Goal: Task Accomplishment & Management: Manage account settings

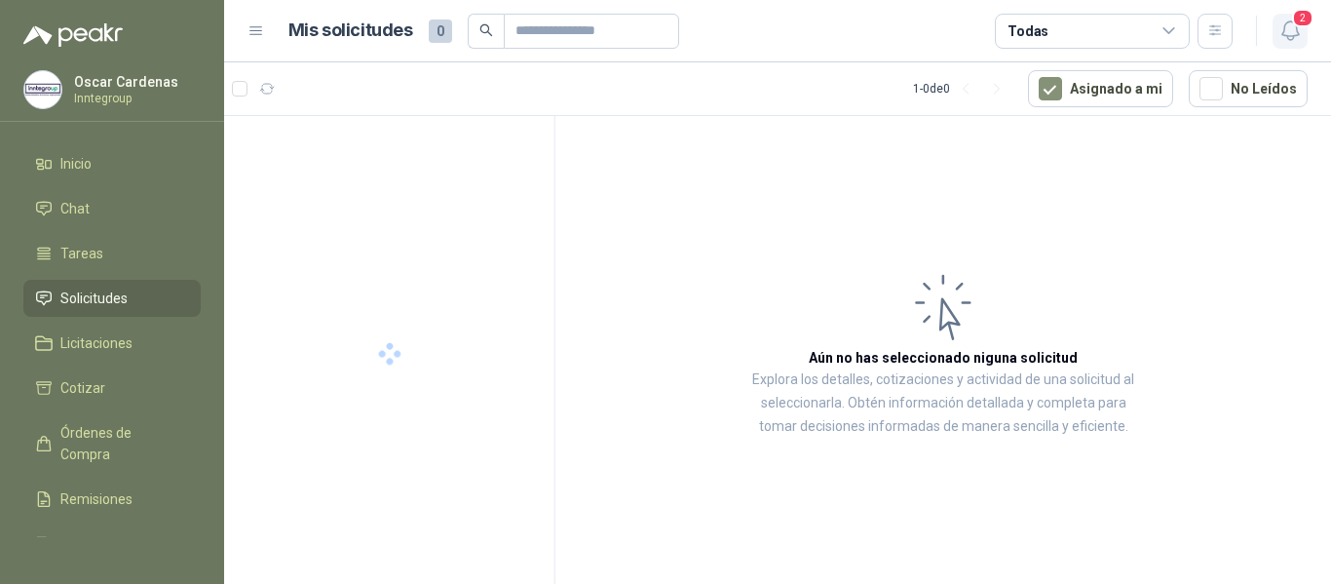
click at [1299, 33] on icon "button" at bounding box center [1291, 31] width 24 height 24
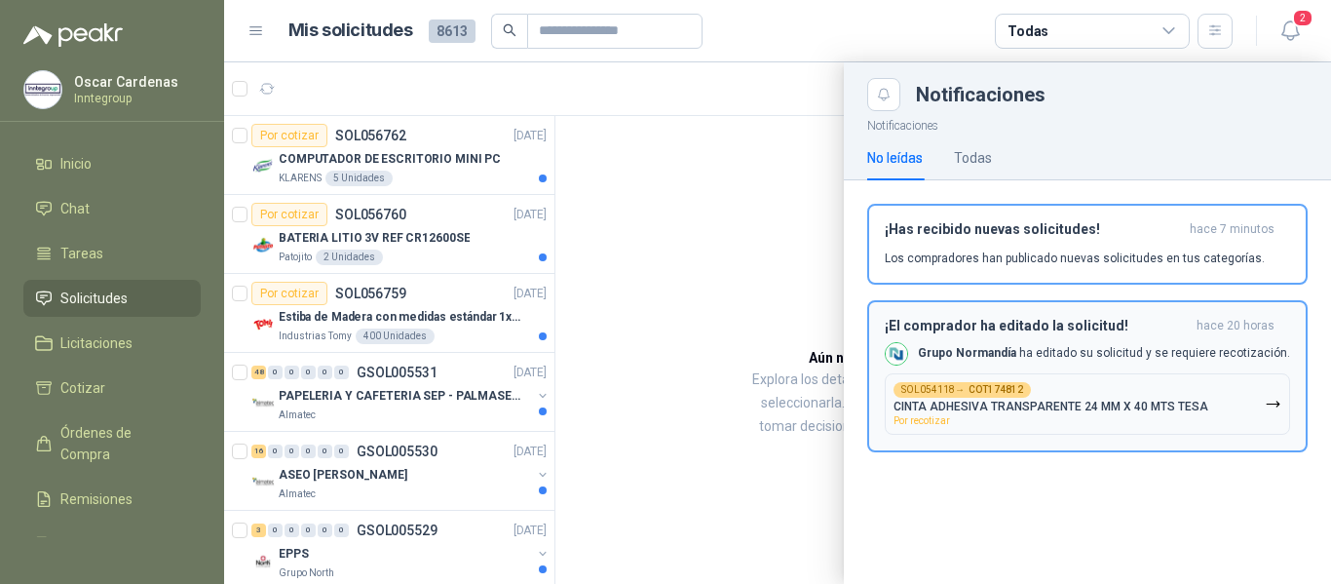
click at [1104, 387] on div "SOL054118 → COT174812 CINTA ADHESIVA TRANSPARENTE 24 MM X 40 MTS TESA Por recot…" at bounding box center [1051, 404] width 315 height 44
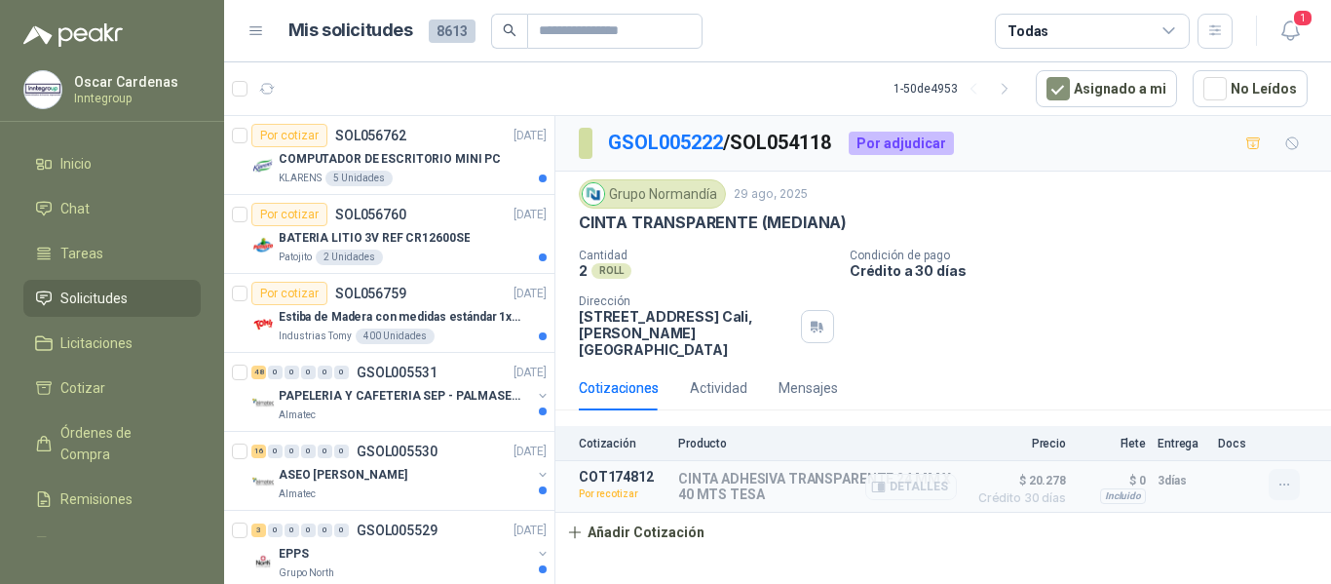
click at [1280, 477] on icon "button" at bounding box center [1285, 485] width 17 height 17
click at [1204, 356] on button "Editar" at bounding box center [1245, 354] width 156 height 31
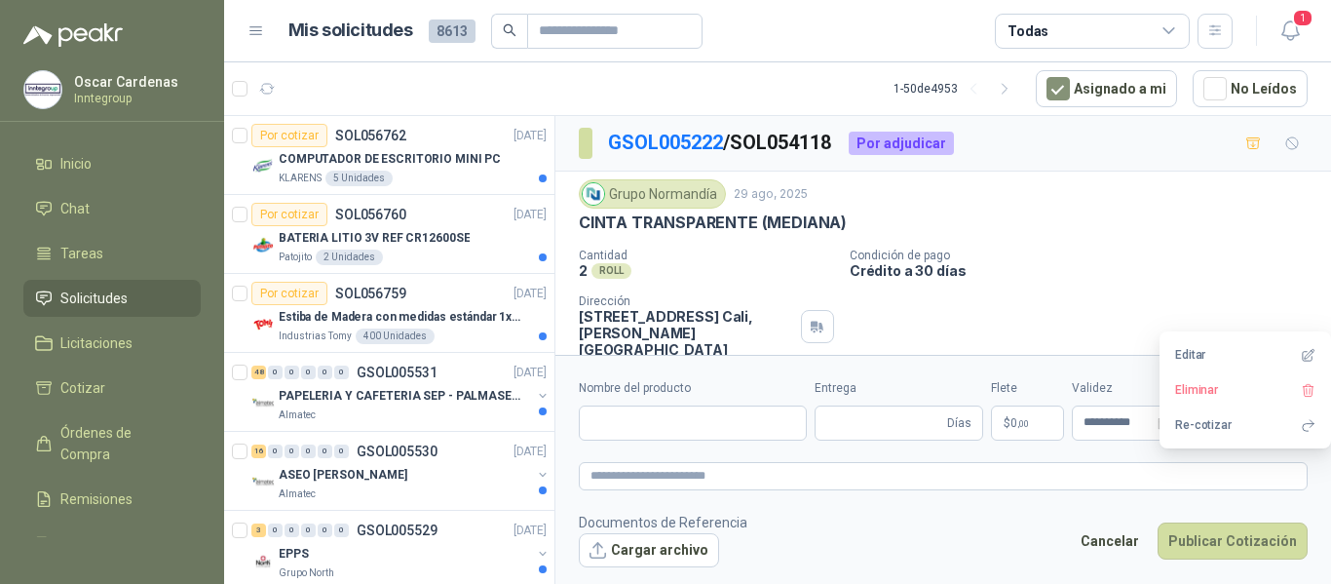
type input "**********"
type input "*"
type input "**********"
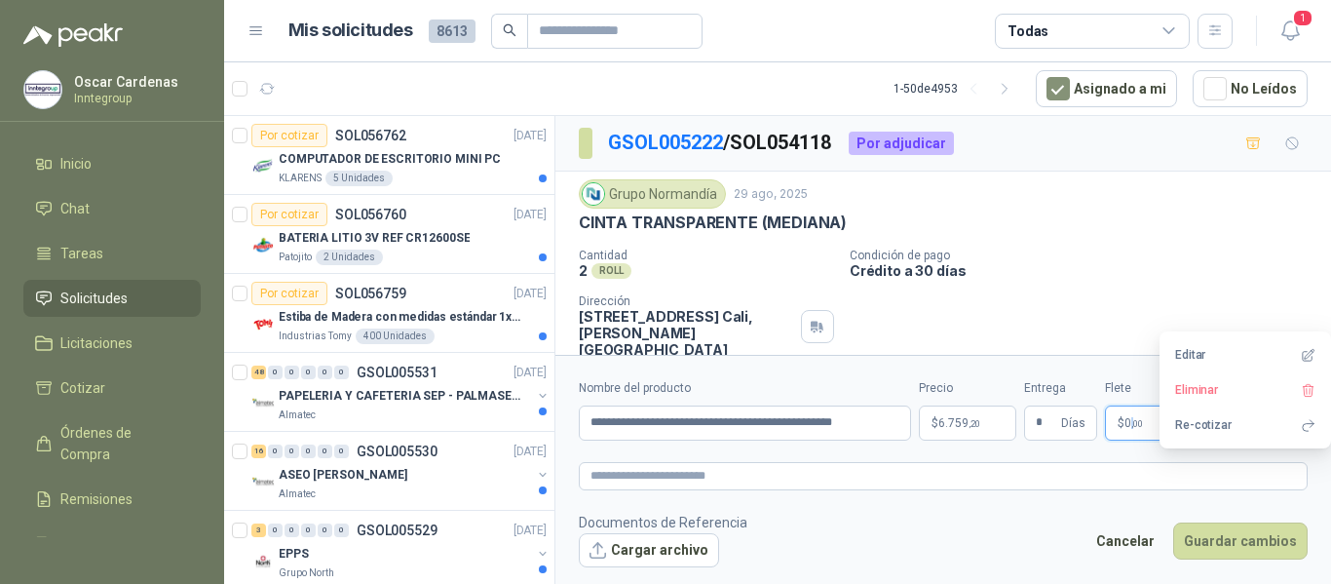
click at [1132, 422] on span ",00" at bounding box center [1137, 423] width 12 height 11
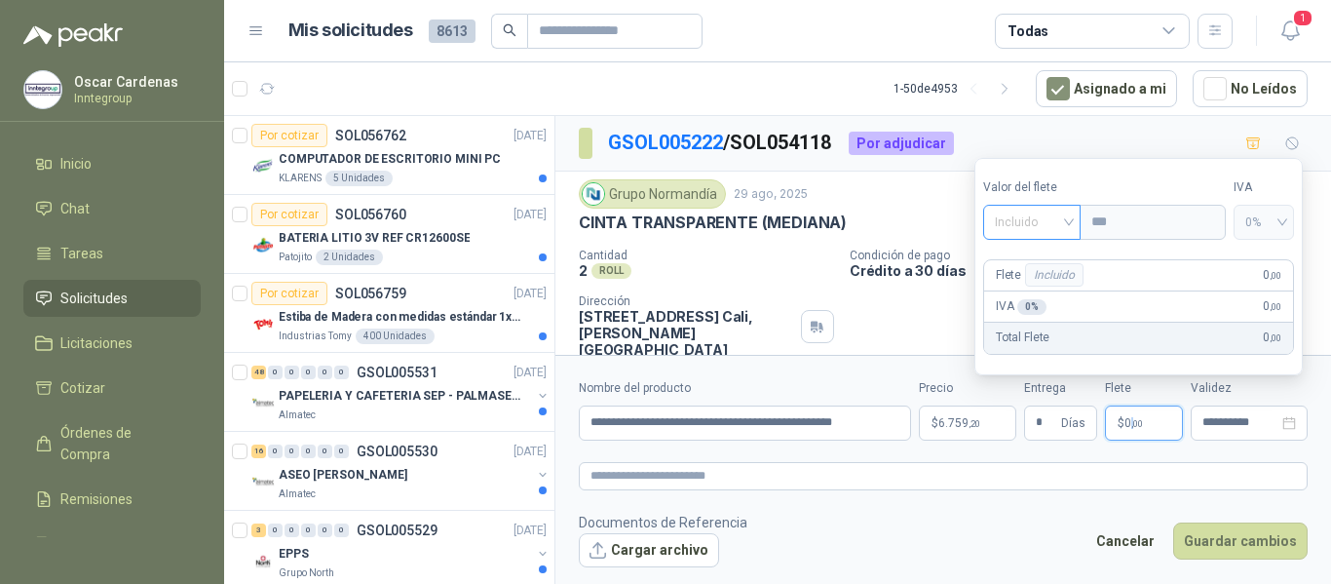
click at [1076, 225] on div "Incluido" at bounding box center [1032, 222] width 98 height 35
click at [1017, 261] on div "Flex" at bounding box center [1034, 262] width 71 height 21
click at [1133, 225] on input "***" at bounding box center [1152, 222] width 138 height 33
type input "********"
click at [1268, 541] on button "Guardar cambios" at bounding box center [1240, 540] width 134 height 37
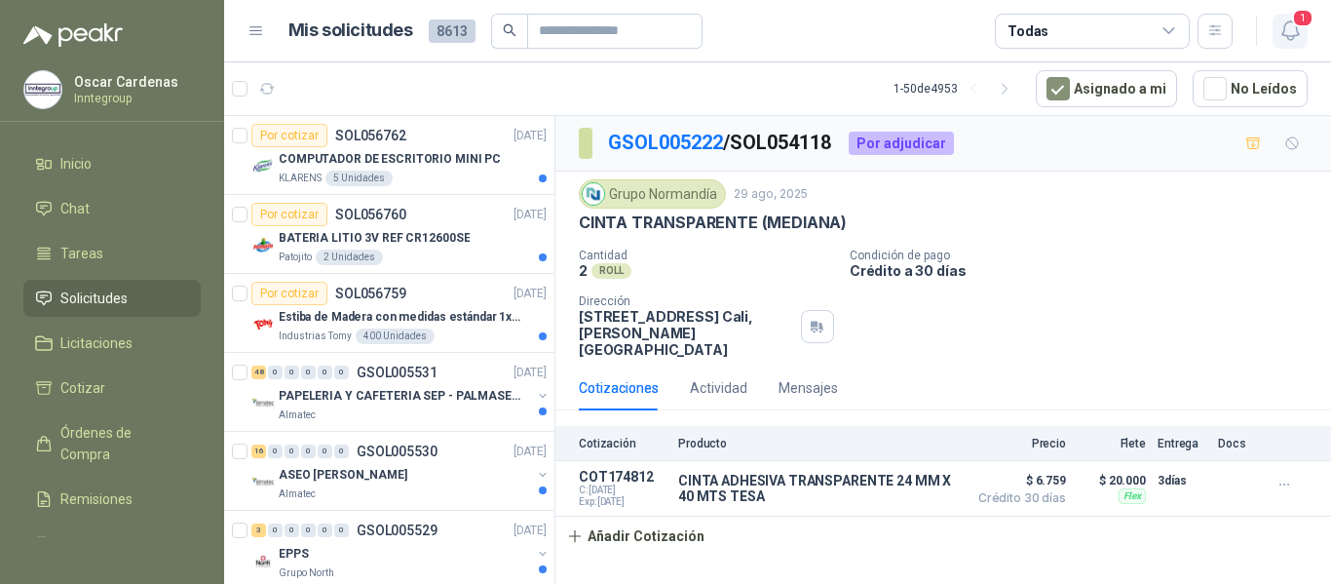
click at [1283, 36] on icon "button" at bounding box center [1291, 31] width 24 height 24
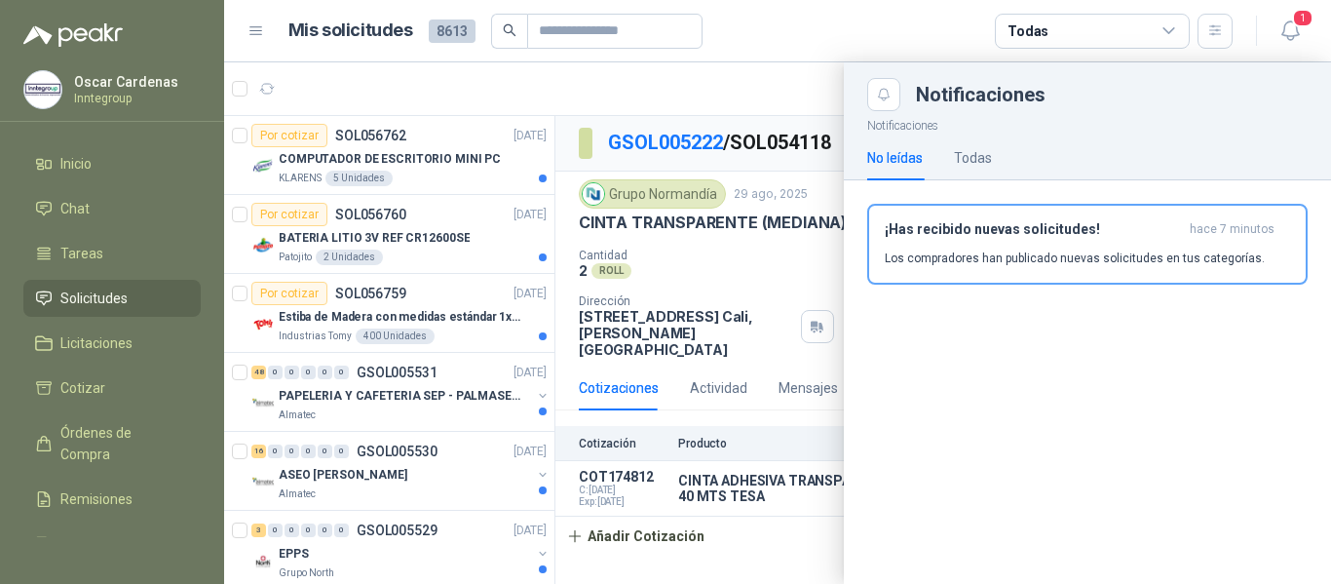
click at [1072, 251] on p "Los compradores han publicado nuevas solicitudes en tus categorías." at bounding box center [1075, 258] width 380 height 18
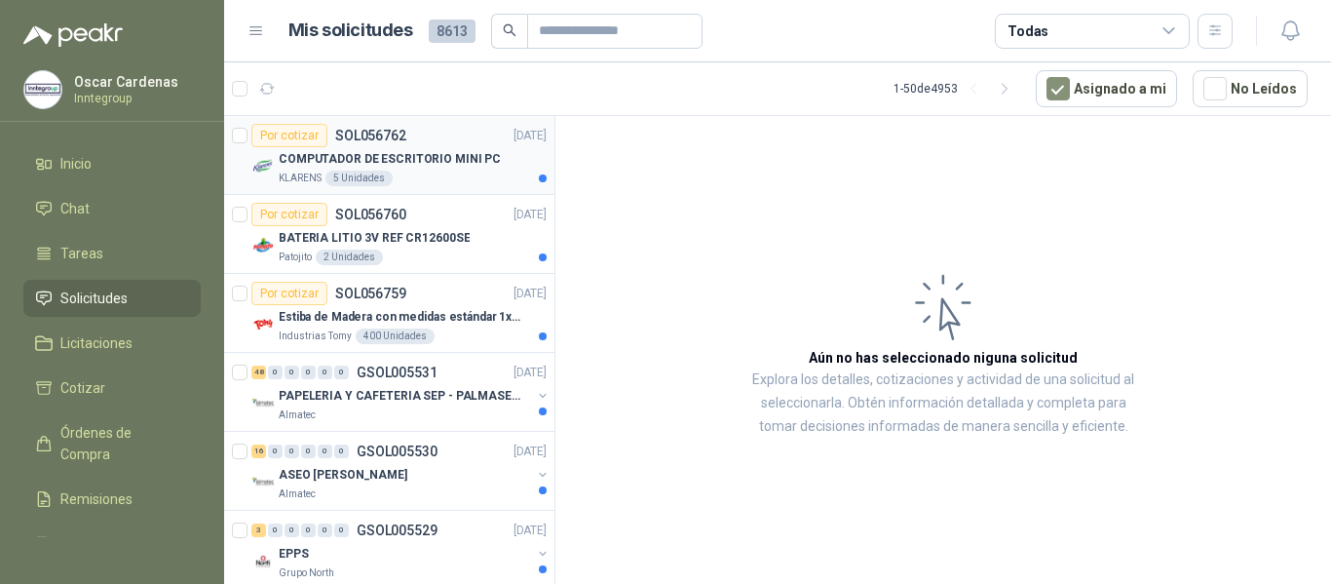
click at [401, 153] on p "COMPUTADOR DE ESCRITORIO MINI PC" at bounding box center [390, 159] width 222 height 19
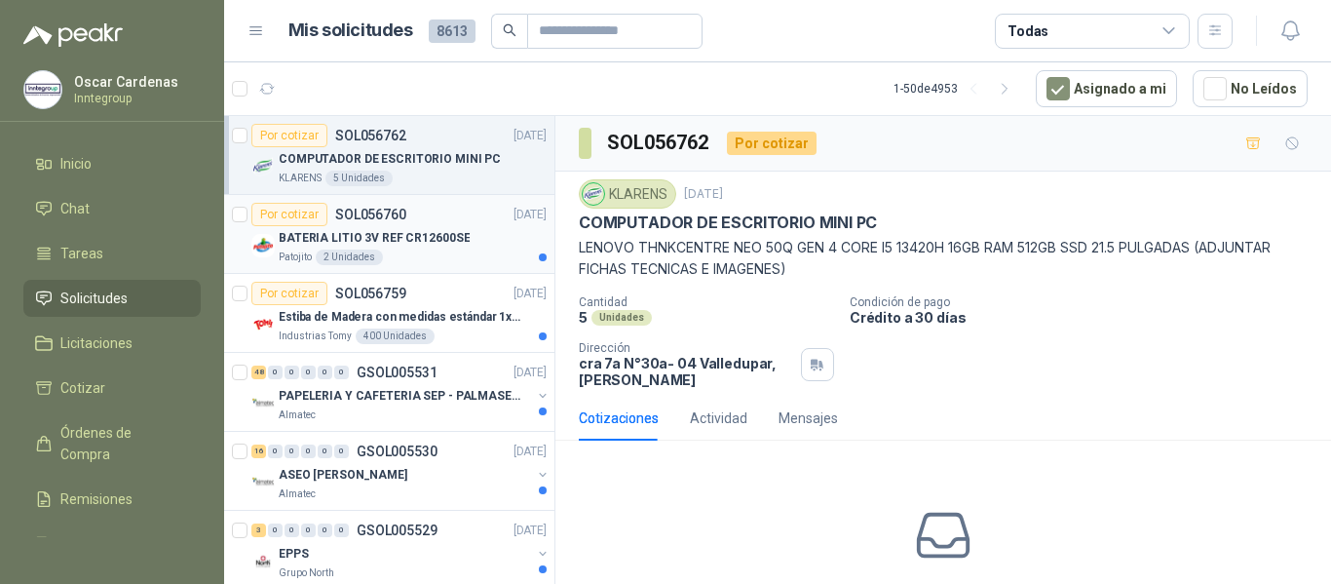
click at [397, 253] on div "Patojito 2 Unidades" at bounding box center [413, 257] width 268 height 16
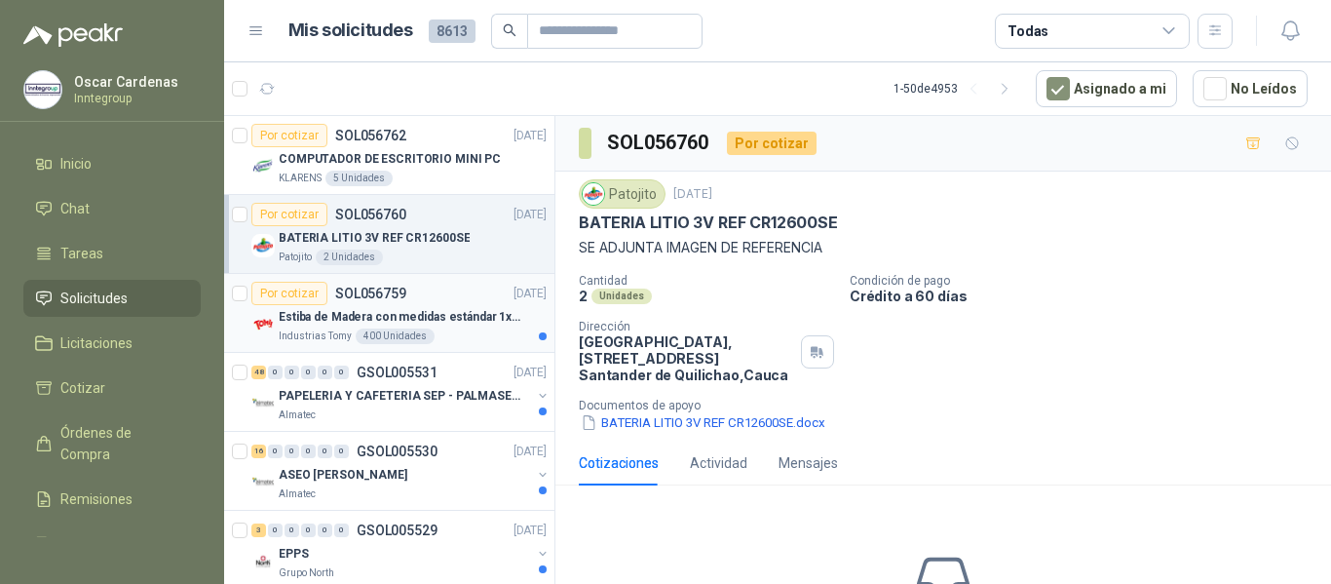
click at [426, 297] on div "Por cotizar SOL056759 [DATE]" at bounding box center [398, 293] width 295 height 23
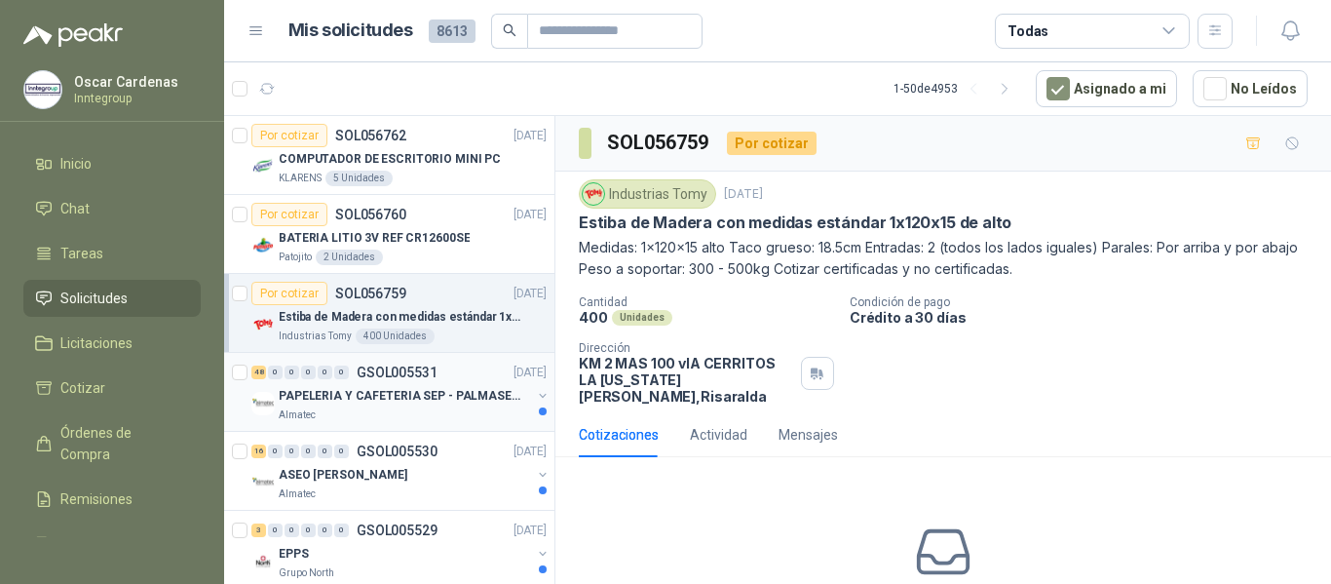
click at [418, 370] on p "GSOL005531" at bounding box center [397, 372] width 81 height 14
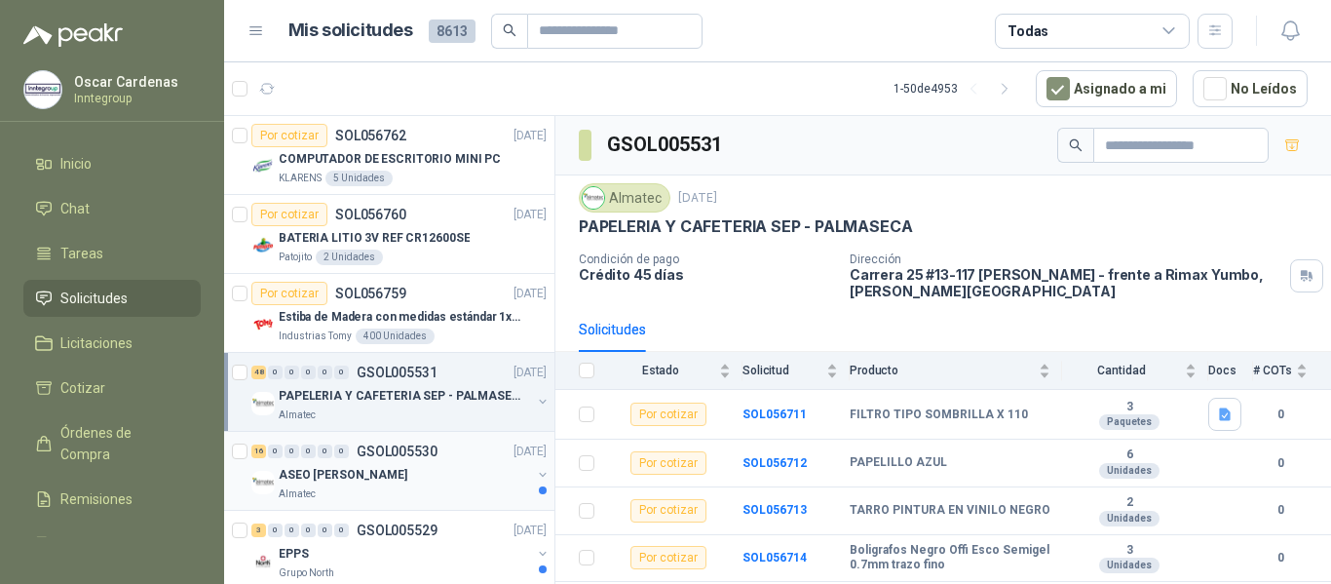
click at [402, 467] on div "ASEO [PERSON_NAME]" at bounding box center [405, 474] width 252 height 23
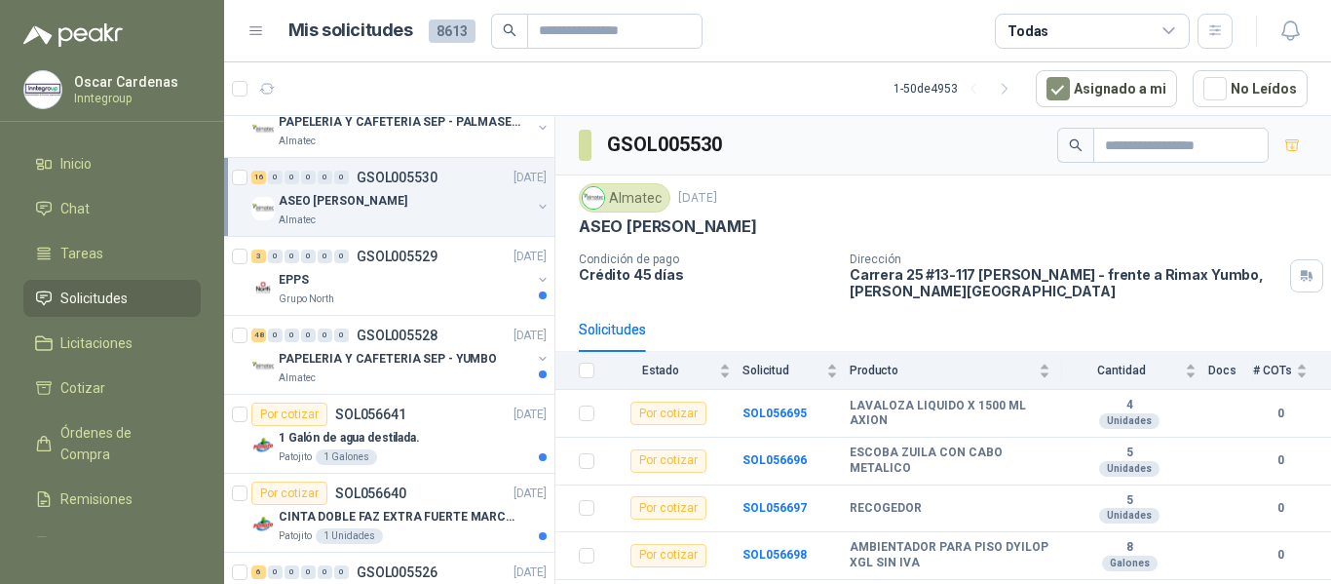
scroll to position [292, 0]
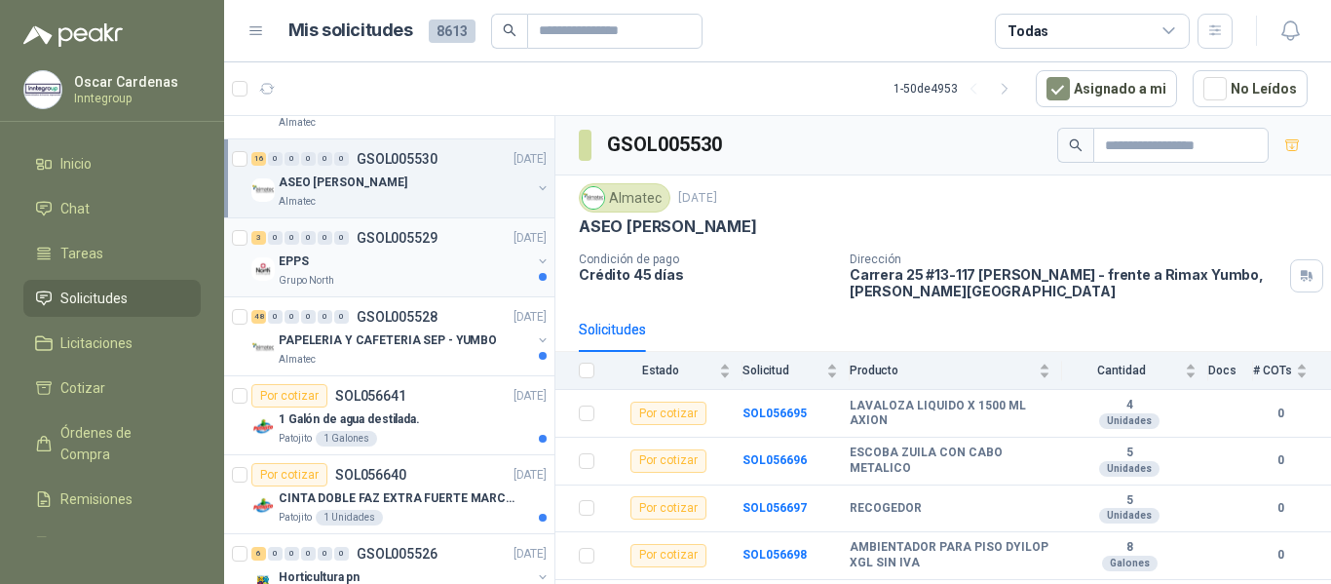
click at [467, 267] on div "EPPS" at bounding box center [405, 260] width 252 height 23
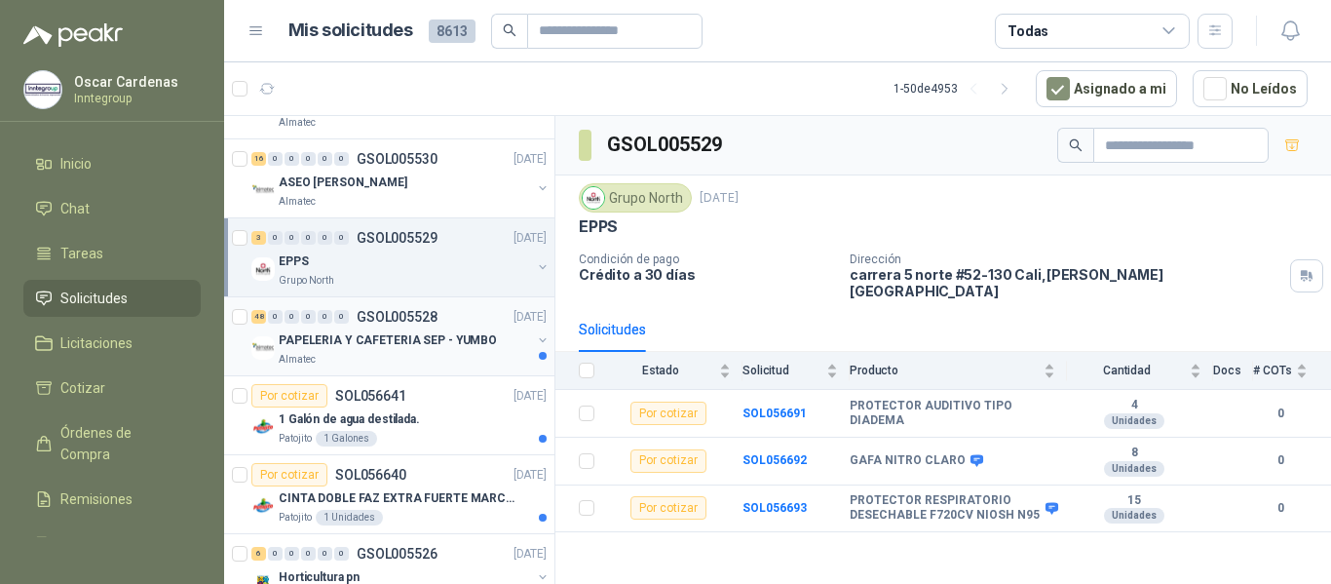
click at [431, 370] on div "48 0 0 0 0 0 GSOL005528 [DATE] PAPELERIA Y CAFETERIA SEP - YUMBO Almatec" at bounding box center [389, 336] width 330 height 79
click at [442, 357] on div "Almatec" at bounding box center [405, 360] width 252 height 16
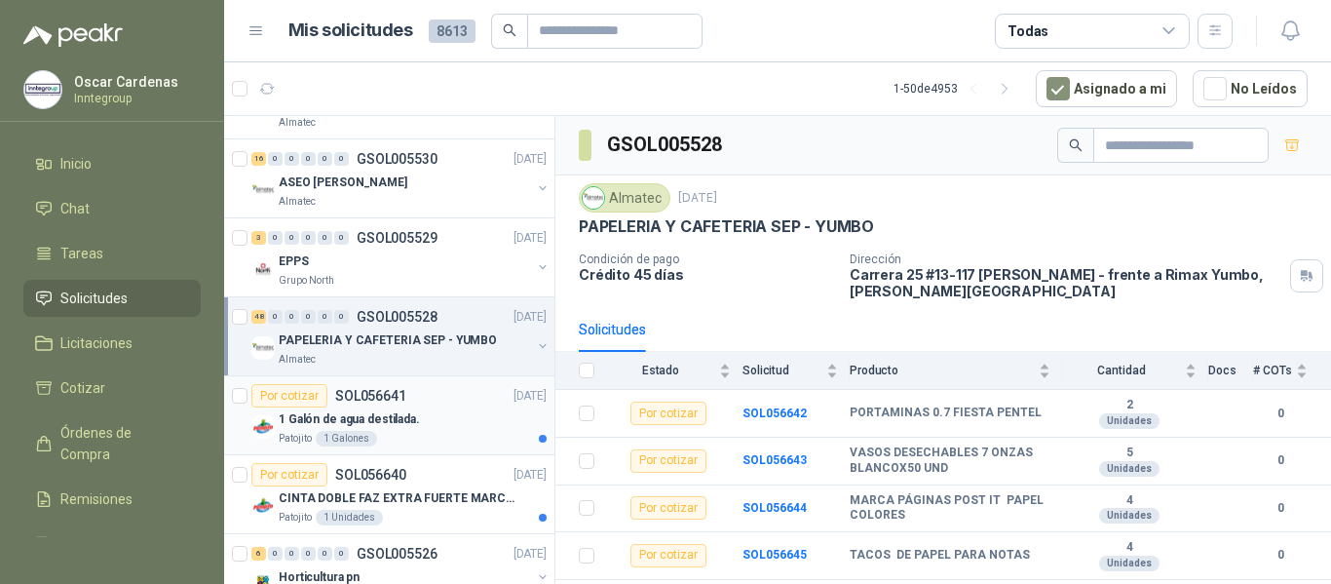
click at [462, 420] on div "1 Galón de agua destilada." at bounding box center [413, 418] width 268 height 23
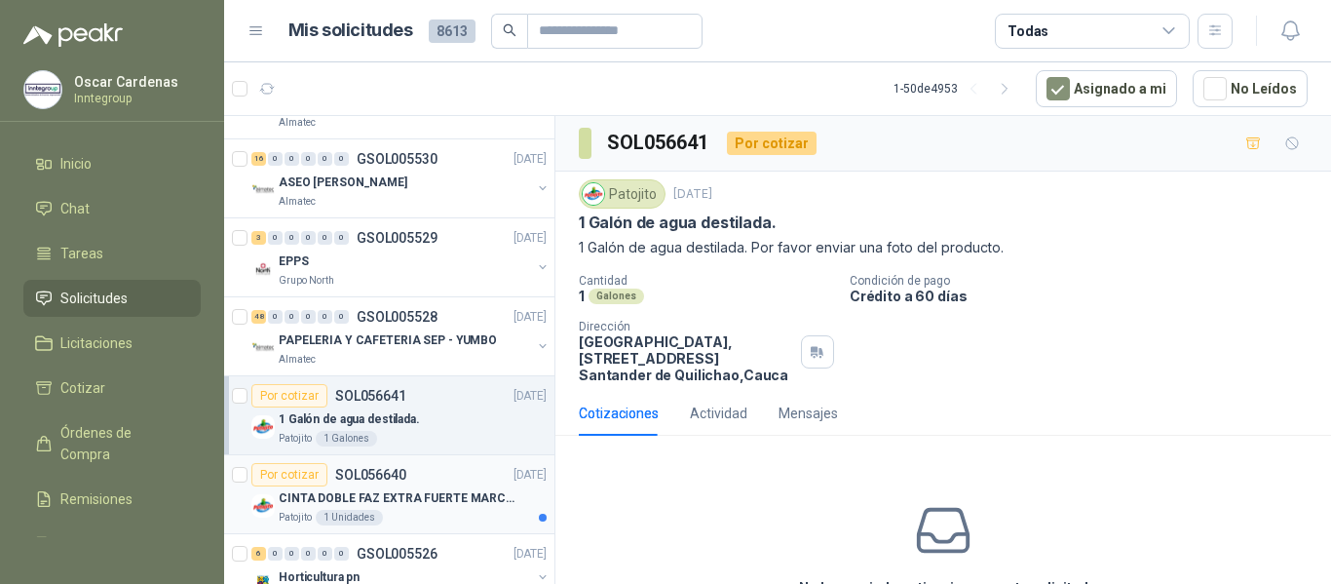
click at [439, 494] on p "CINTA DOBLE FAZ EXTRA FUERTE MARCA:3M" at bounding box center [400, 498] width 243 height 19
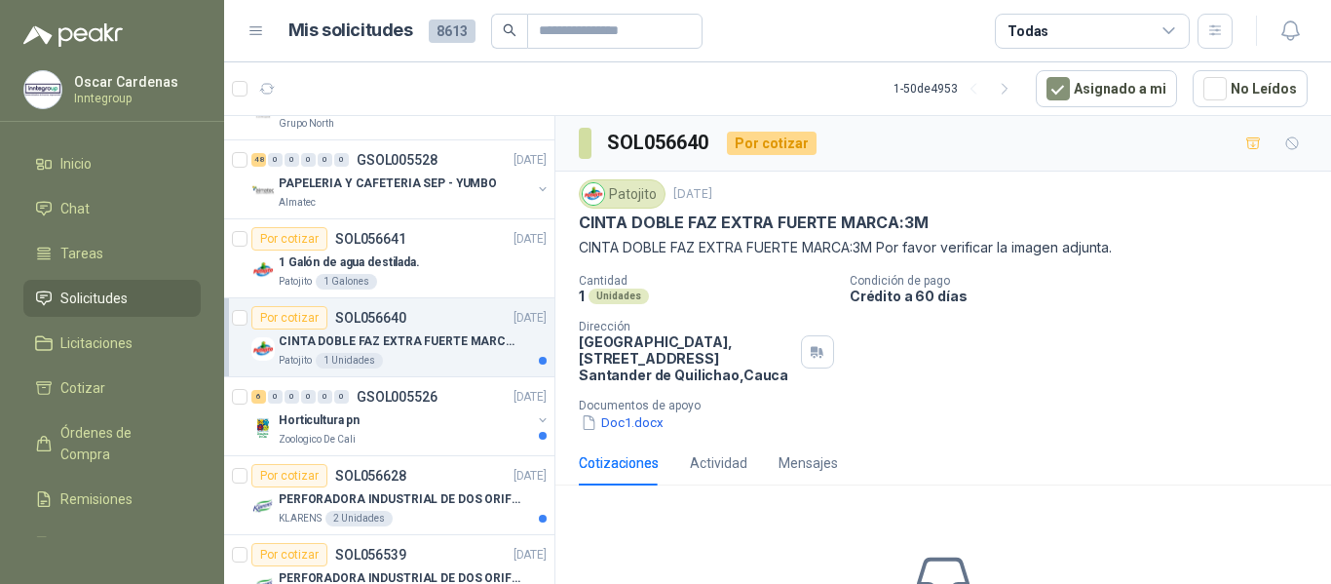
scroll to position [487, 0]
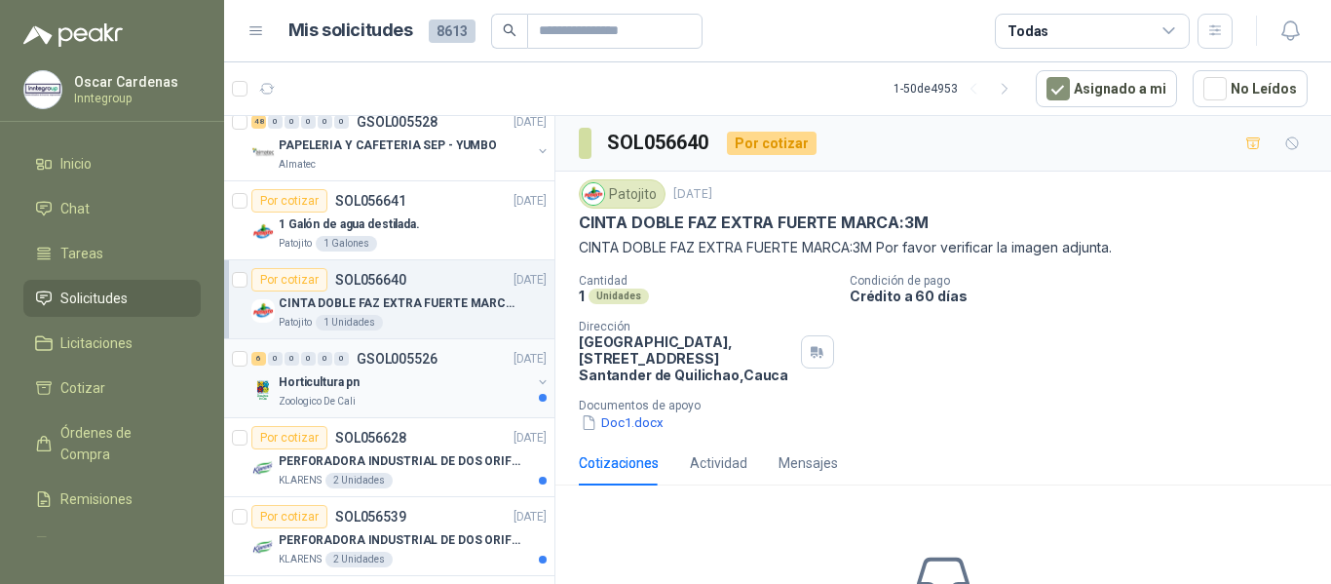
click at [422, 391] on div "Horticultura pn" at bounding box center [405, 381] width 252 height 23
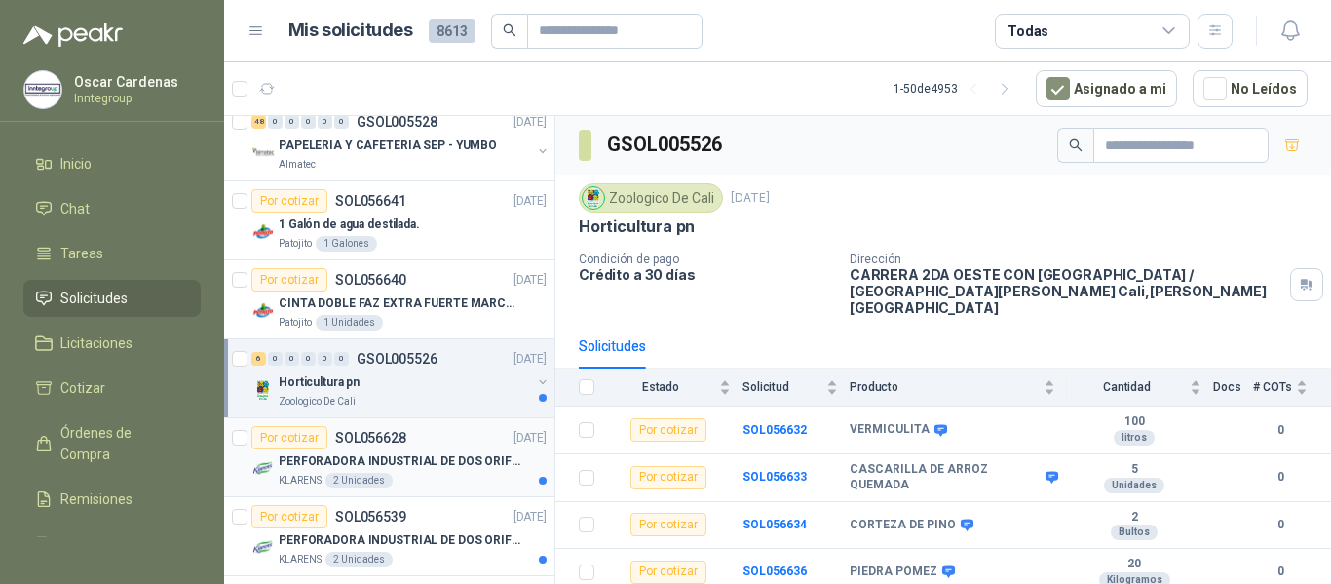
click at [408, 471] on div "PERFORADORA INDUSTRIAL DE DOS ORIFICIOS" at bounding box center [413, 460] width 268 height 23
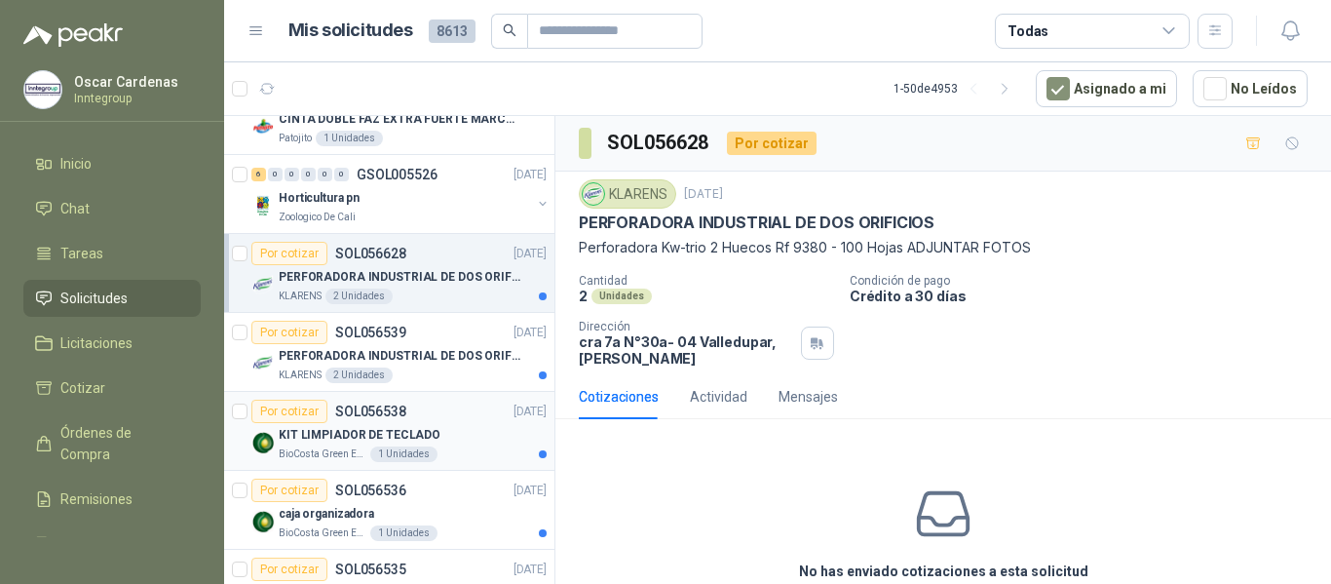
scroll to position [682, 0]
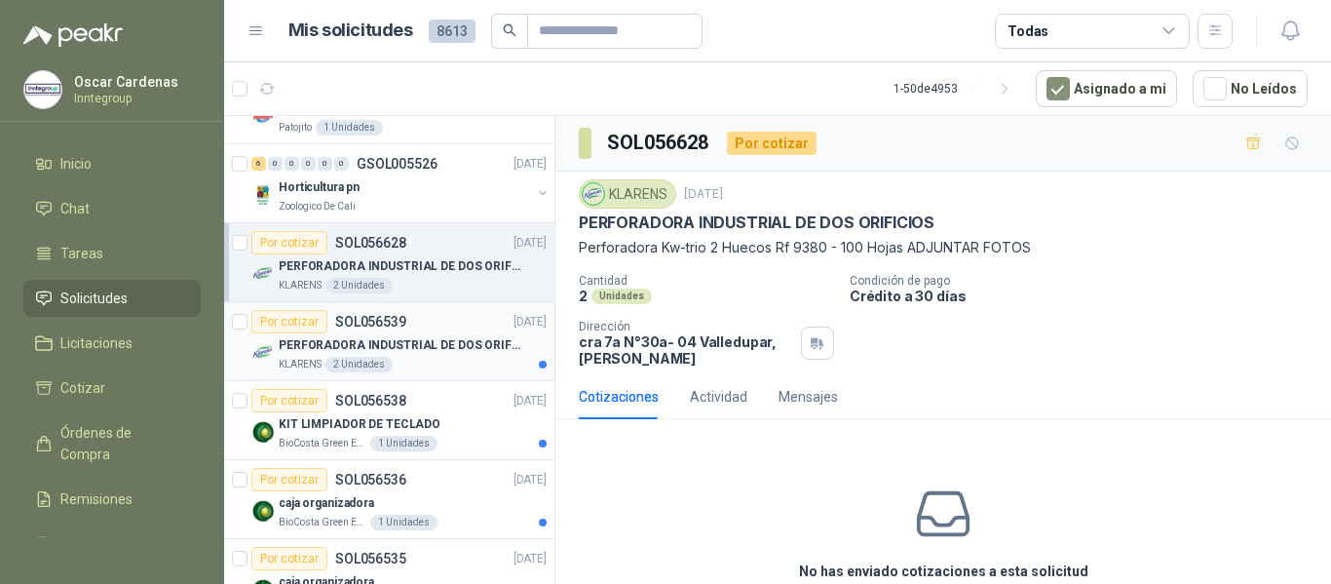
click at [448, 346] on p "PERFORADORA INDUSTRIAL DE DOS ORIFICIOS" at bounding box center [400, 345] width 243 height 19
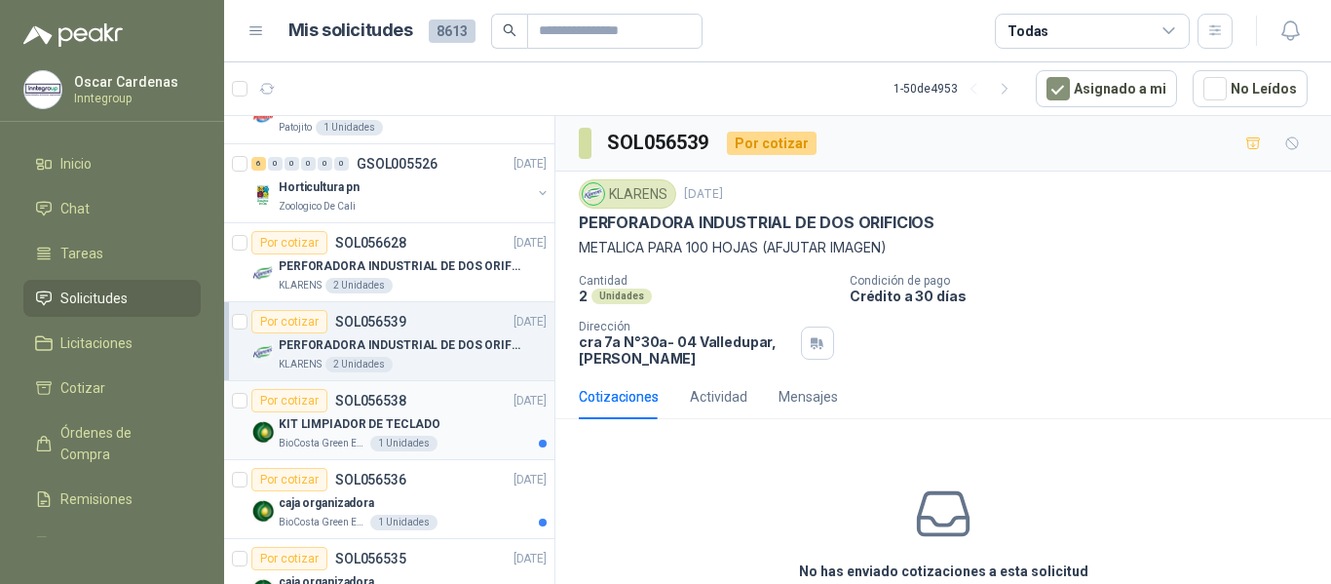
click at [438, 438] on div "BioCosta Green Energy S.A.S 1 Unidades" at bounding box center [413, 444] width 268 height 16
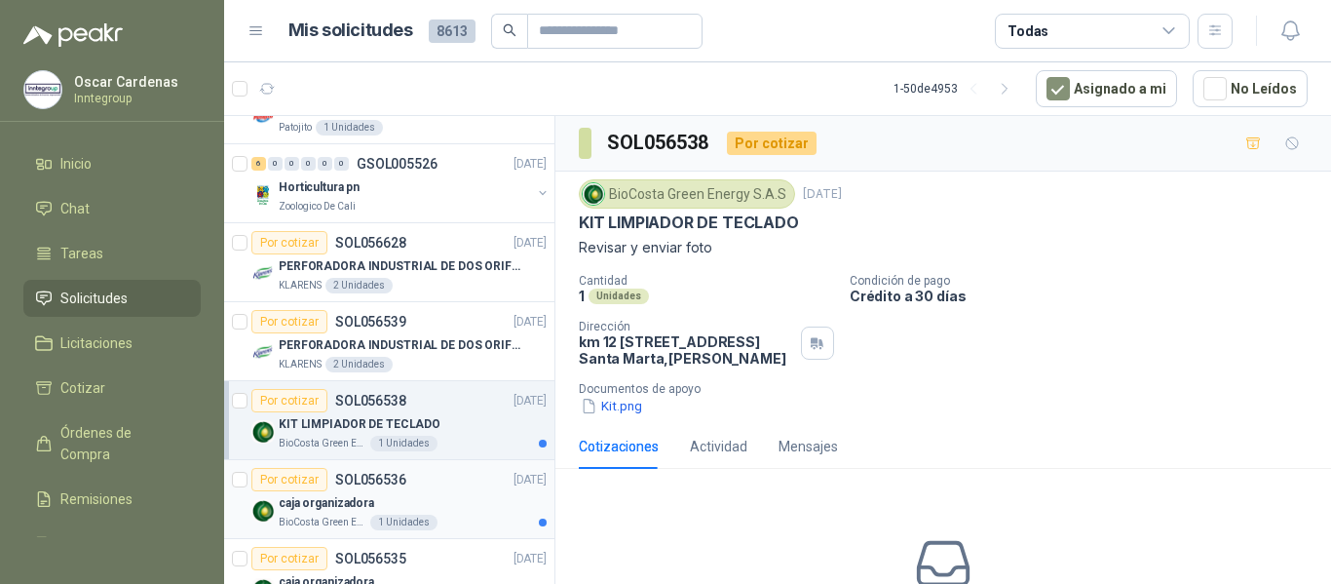
click at [428, 498] on div "caja organizadora" at bounding box center [413, 502] width 268 height 23
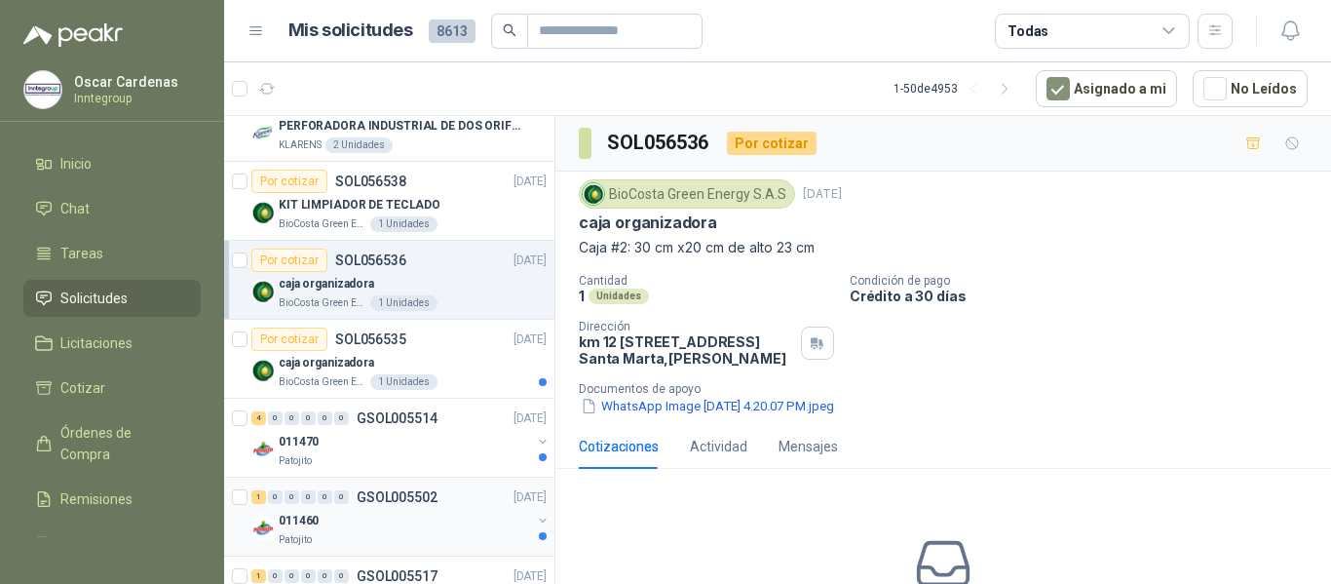
scroll to position [974, 0]
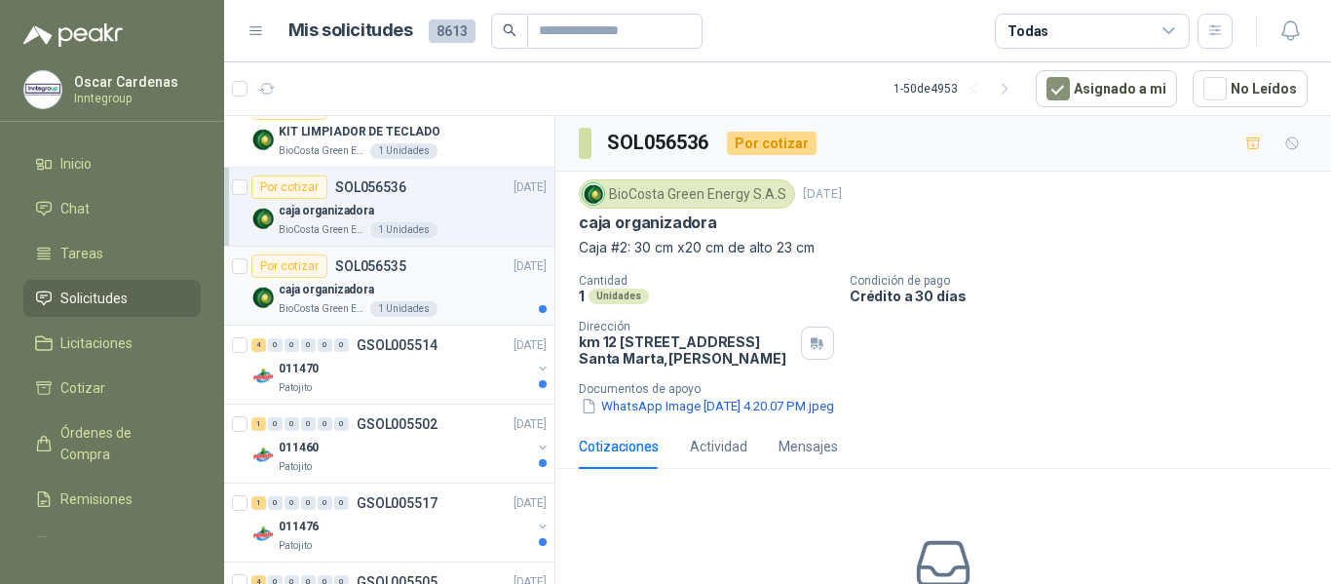
click at [433, 312] on div "BioCosta Green Energy S.A.S 1 Unidades" at bounding box center [413, 309] width 268 height 16
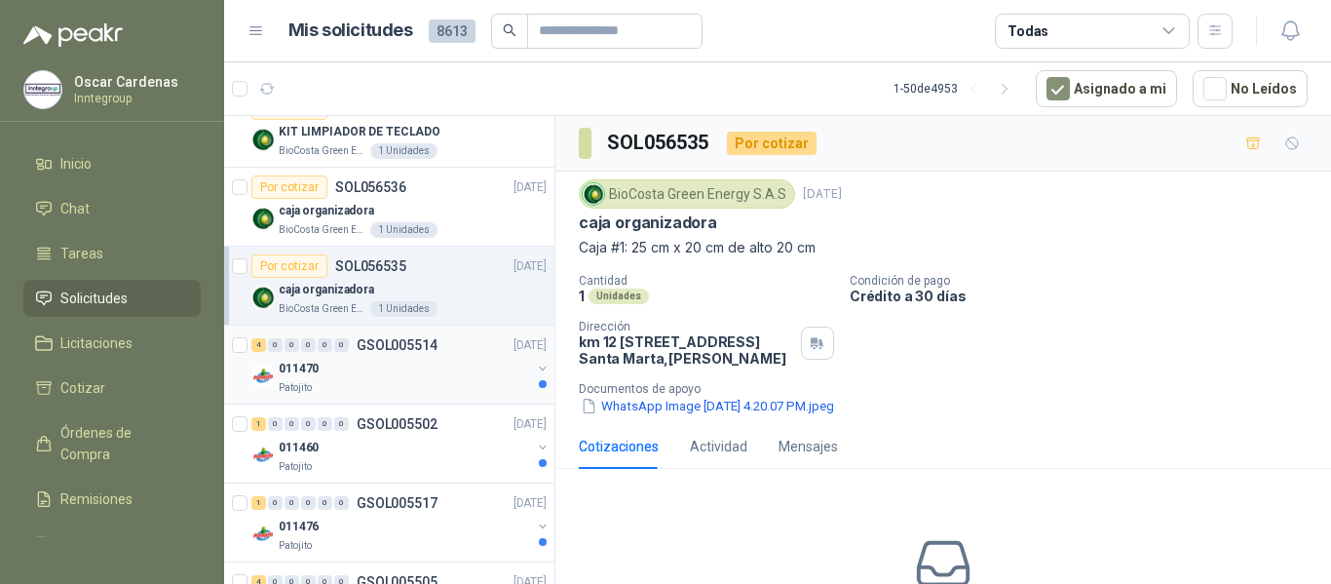
click at [439, 376] on div "011470" at bounding box center [405, 368] width 252 height 23
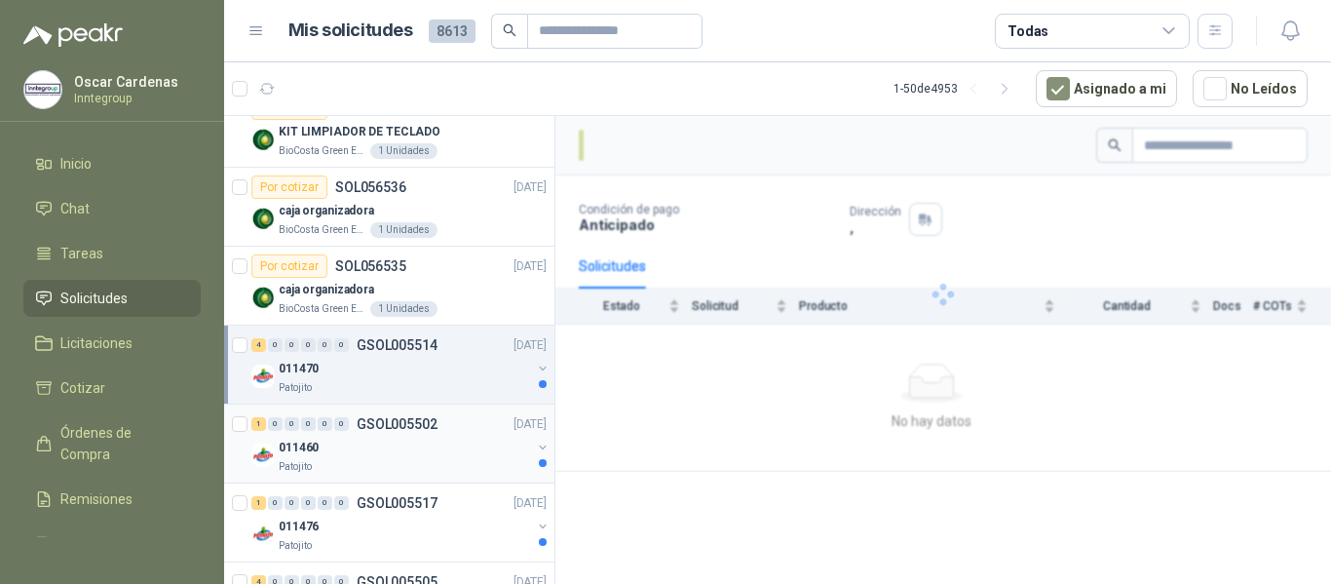
click at [427, 453] on div "011460" at bounding box center [405, 447] width 252 height 23
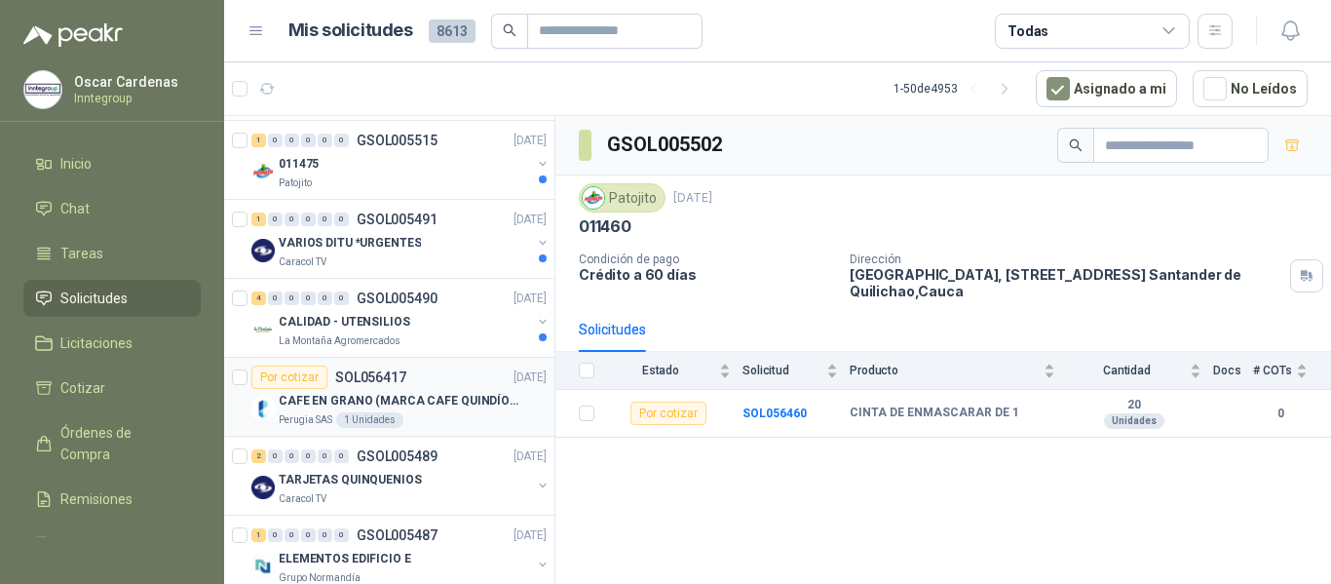
scroll to position [1462, 0]
